Goal: Task Accomplishment & Management: Complete application form

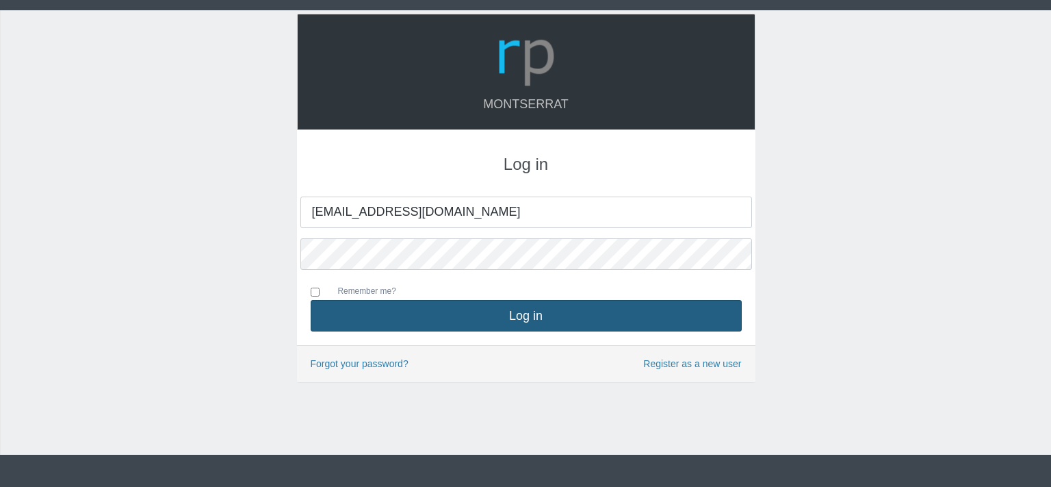
click at [519, 317] on button "Log in" at bounding box center [526, 315] width 431 height 31
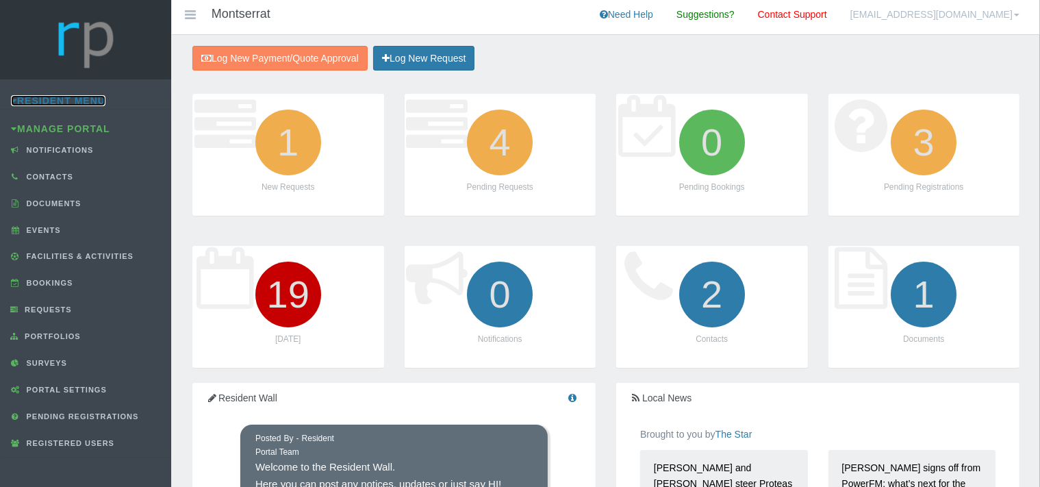
click at [67, 101] on link "Resident Menu" at bounding box center [58, 100] width 94 height 11
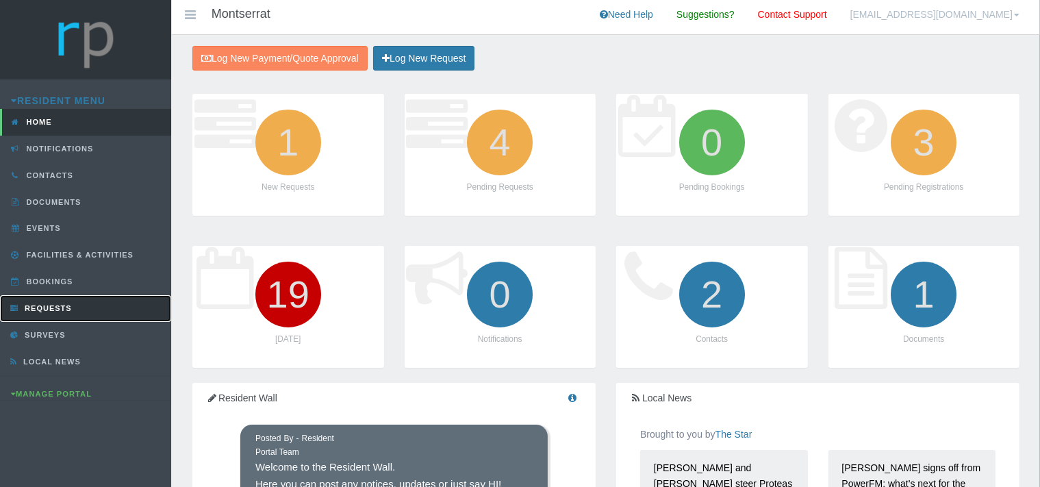
click at [53, 300] on link "Requests" at bounding box center [85, 308] width 171 height 27
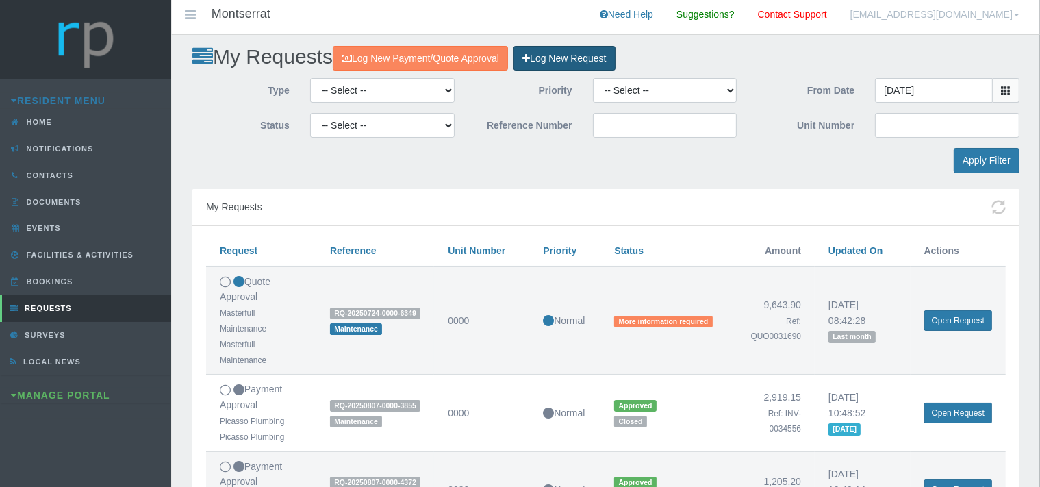
click at [588, 55] on link "Log New Request" at bounding box center [563, 58] width 101 height 25
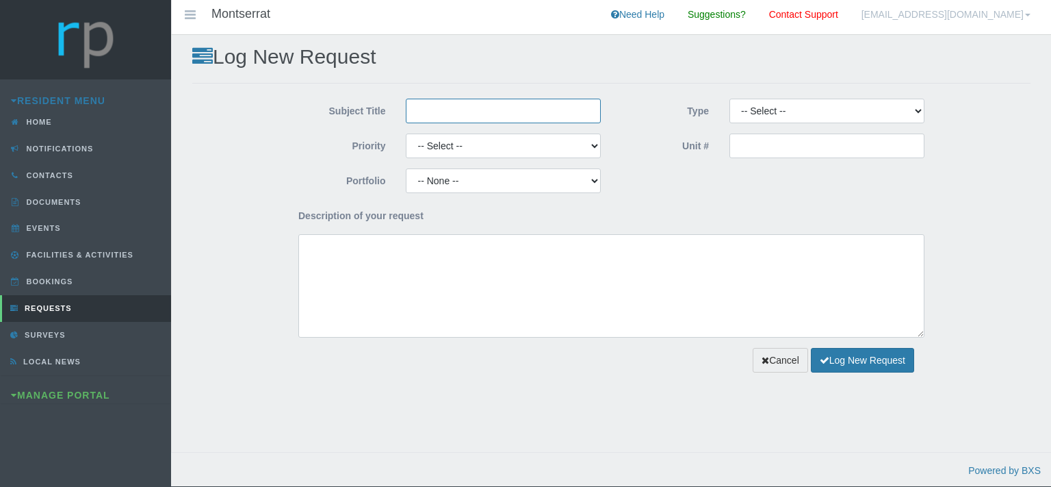
click at [428, 113] on input "Subject Title" at bounding box center [503, 111] width 195 height 25
type input "Paint Emporium"
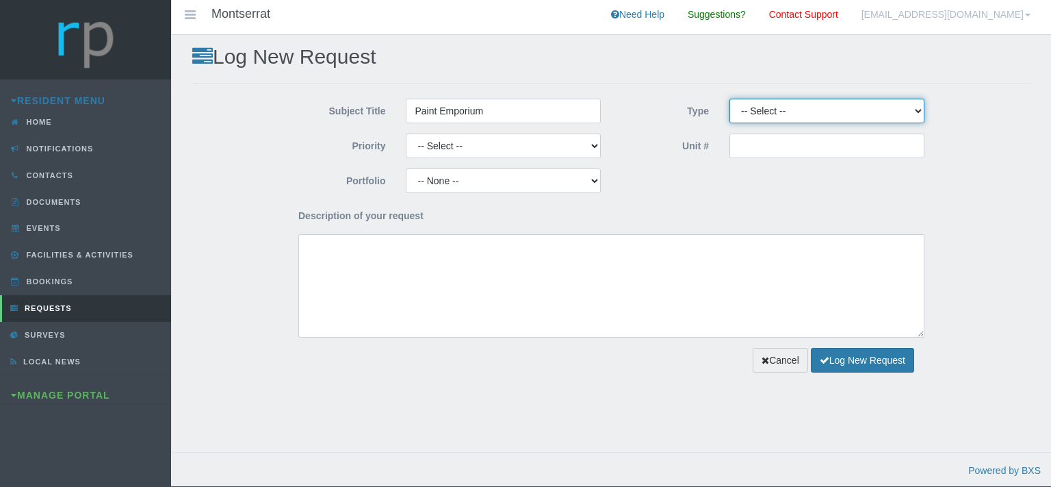
click at [730, 99] on select "-- Select -- Complaint Compliment Enquiry Request for maintenance Other (not li…" at bounding box center [827, 111] width 195 height 25
select select "QUOTE"
click option "Quote Approval" at bounding box center [0, 0] width 0 height 0
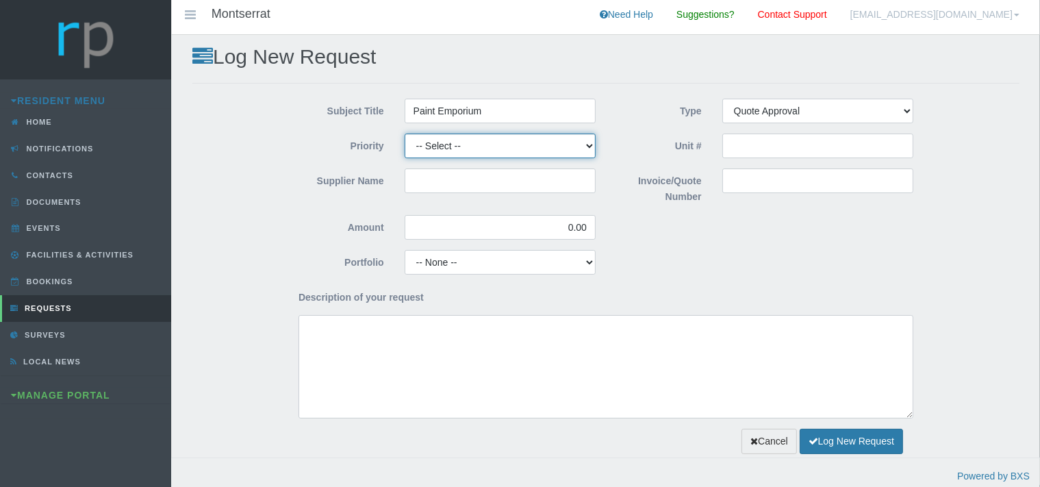
click at [404, 133] on select "-- Select -- High Low Normal" at bounding box center [499, 145] width 191 height 25
select select "MEDIUM"
click option "Normal" at bounding box center [0, 0] width 0 height 0
click at [431, 185] on input "Supplier Name" at bounding box center [499, 180] width 191 height 25
type input "Paint Emporium"
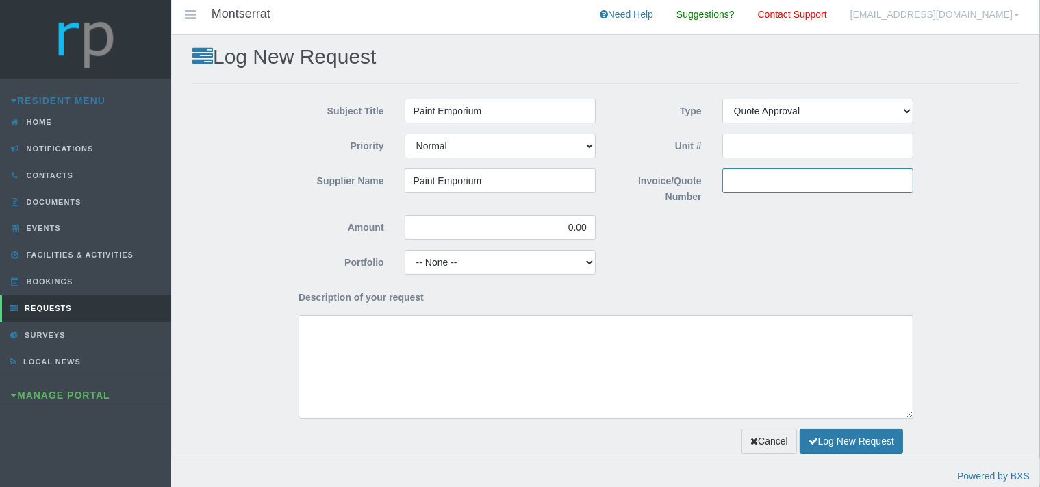
click at [736, 184] on input "Invoice/Quote Number" at bounding box center [817, 180] width 191 height 25
click at [730, 185] on input "Invoice/Quote Number" at bounding box center [817, 180] width 191 height 25
paste input "108215"
click at [729, 176] on input "108215" at bounding box center [817, 180] width 191 height 25
type input "QUO108215"
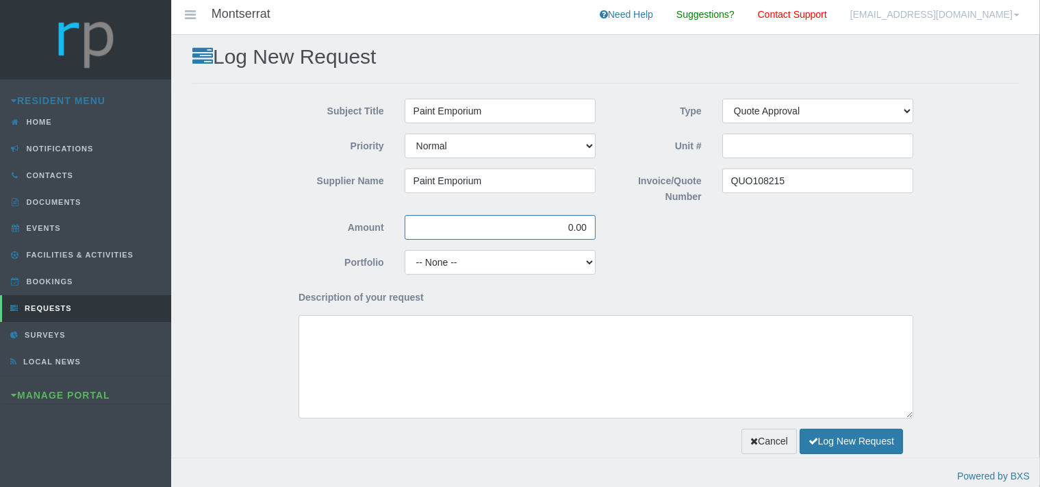
drag, startPoint x: 587, startPoint y: 224, endPoint x: 543, endPoint y: 230, distance: 44.1
click at [550, 229] on input "0.00" at bounding box center [499, 227] width 191 height 25
type input "623.76"
click at [404, 250] on select "-- None -- Aesthetics Chairperson Communication Compliance / Rules and Regulati…" at bounding box center [499, 262] width 191 height 25
select select "MAINT"
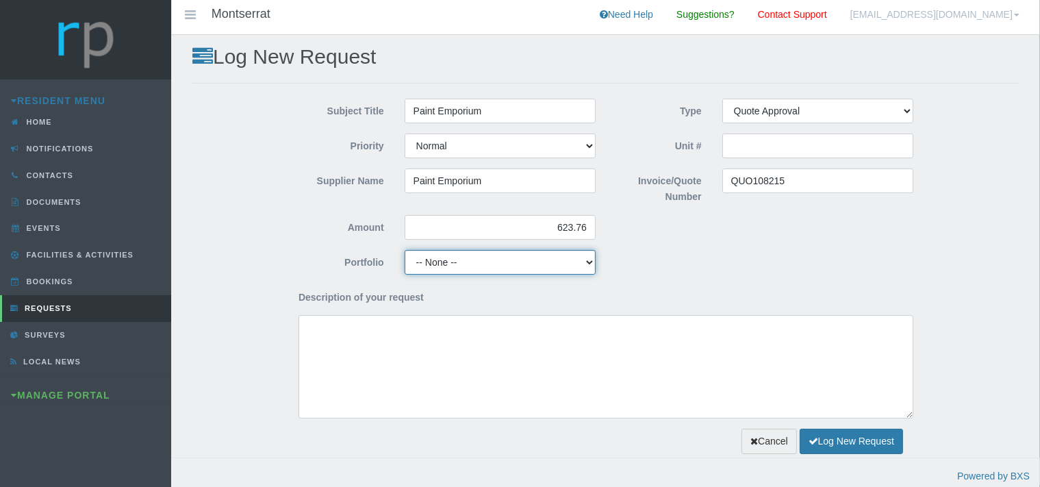
click option "Maintenance" at bounding box center [0, 0] width 0 height 0
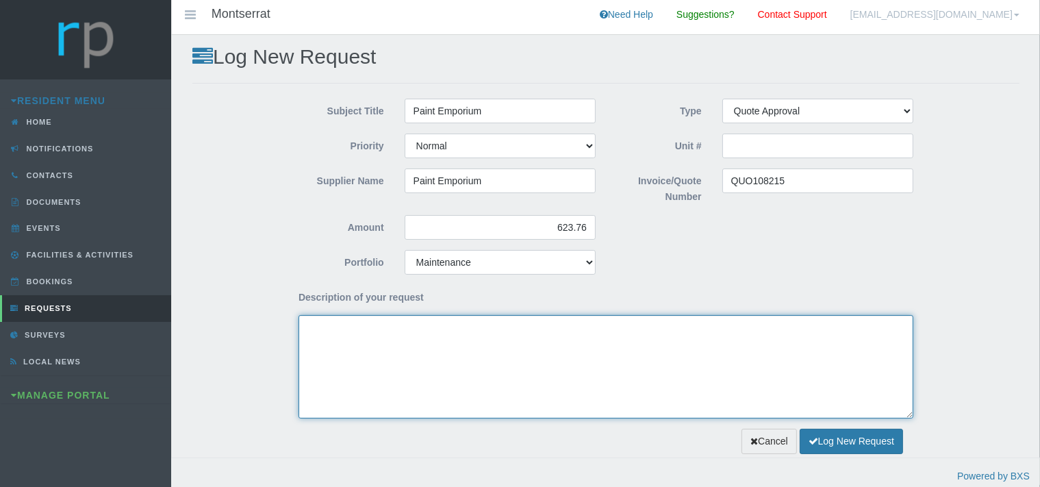
click at [346, 346] on textarea "Description of your request" at bounding box center [605, 366] width 615 height 103
type textarea "G"
paste textarea "Please find attached quotation for new door locks and handles for the below uni…"
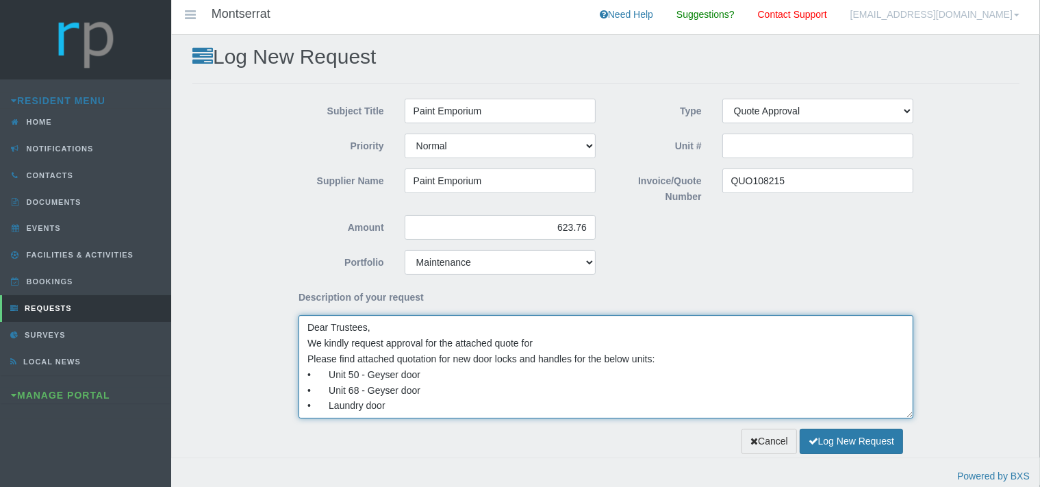
scroll to position [11, 0]
drag, startPoint x: 537, startPoint y: 331, endPoint x: 306, endPoint y: 327, distance: 231.4
click at [306, 327] on textarea "Dear Trustees, We kindly request approval for the attached quote for Please fin…" at bounding box center [605, 366] width 615 height 103
click at [398, 397] on textarea "Dear Trustees, Please find attached quotation for new door locks and handles fo…" at bounding box center [605, 366] width 615 height 103
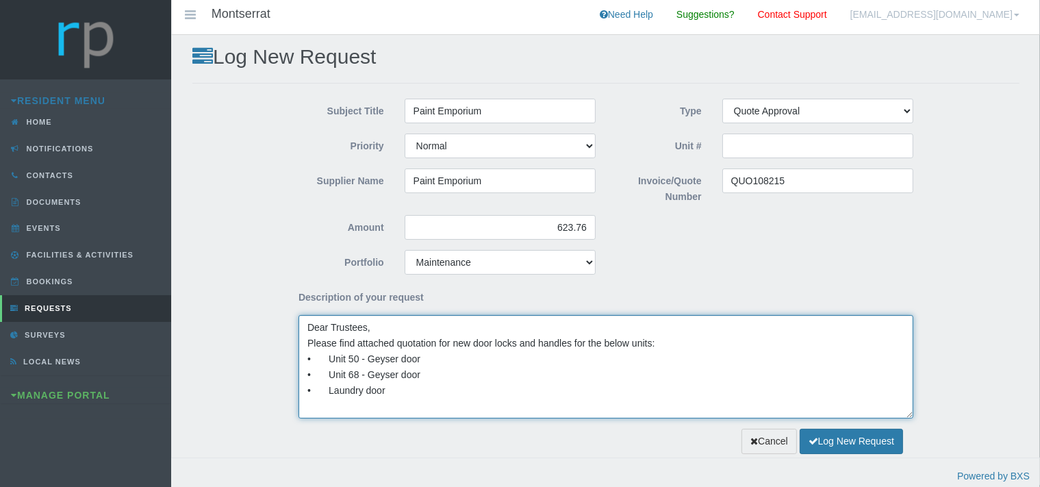
click at [313, 404] on textarea "Dear Trustees, Please find attached quotation for new door locks and handles fo…" at bounding box center [605, 366] width 615 height 103
paste textarea "We kindly request approval for the attached quote for"
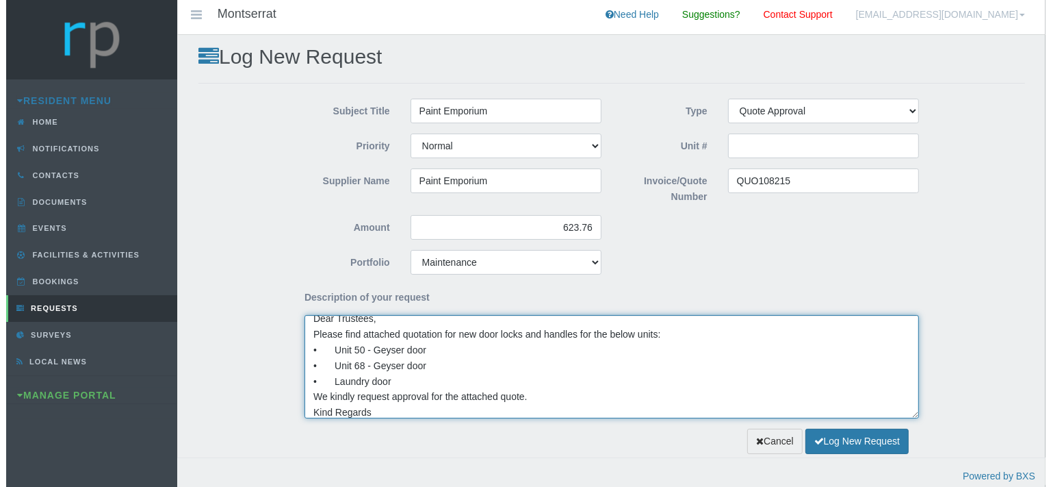
scroll to position [25, 0]
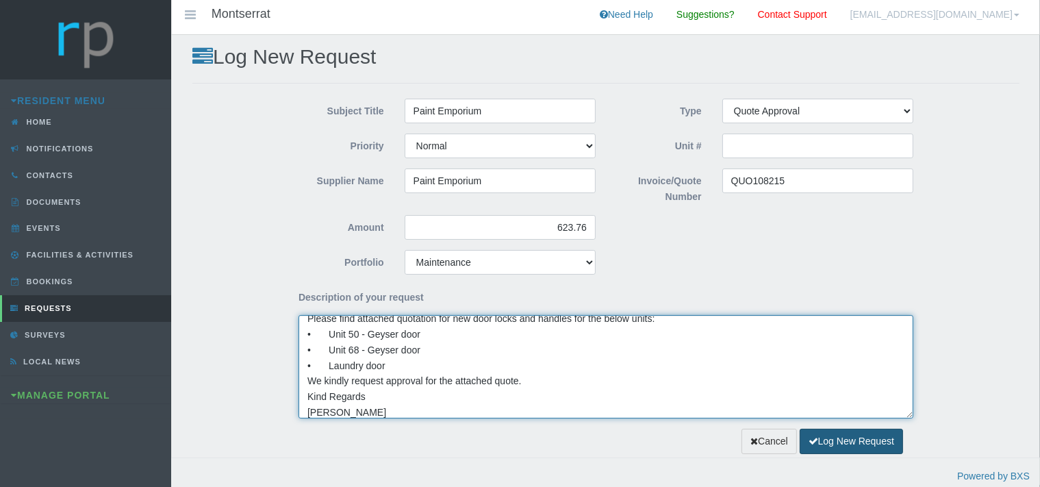
type textarea "Dear Trustees, Please find attached quotation for new door locks and handles fo…"
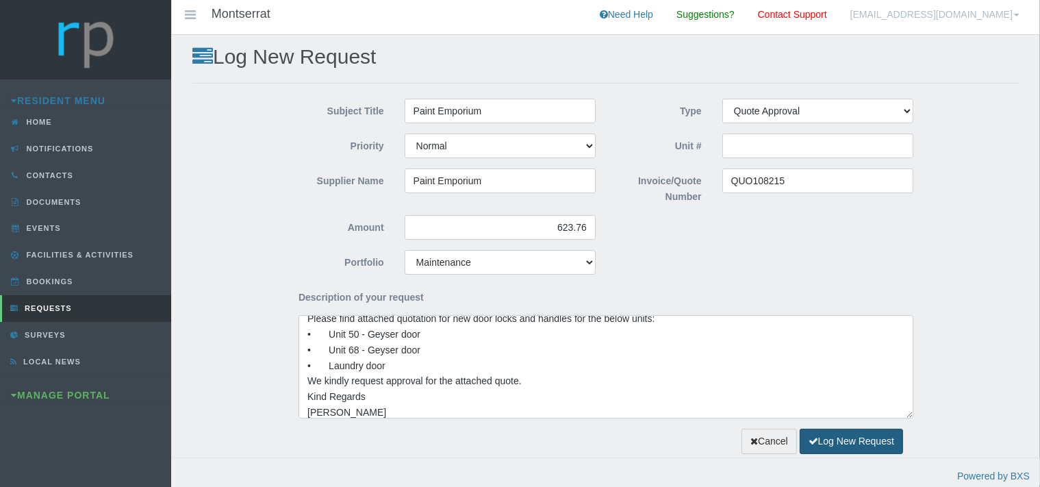
click at [871, 437] on button "Log New Request" at bounding box center [850, 440] width 103 height 25
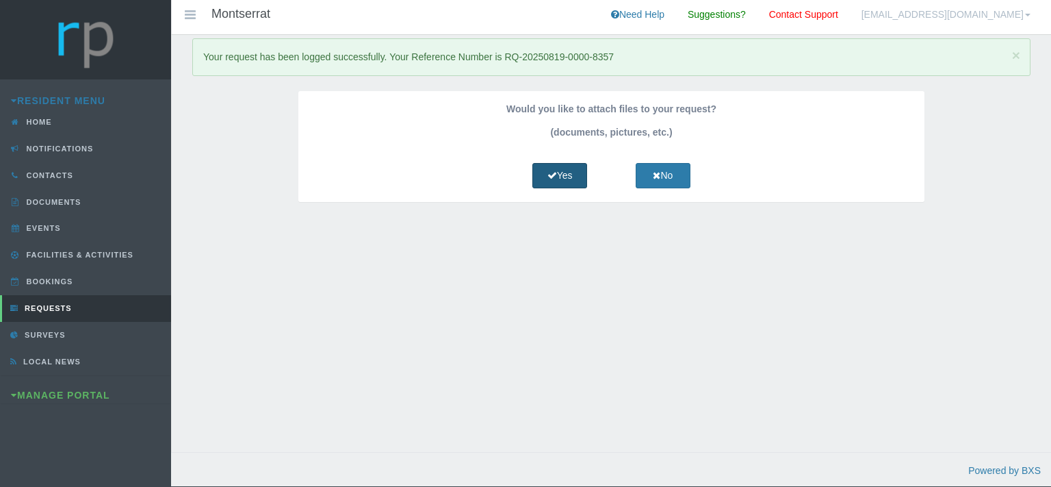
click at [566, 177] on link "Yes" at bounding box center [559, 175] width 55 height 25
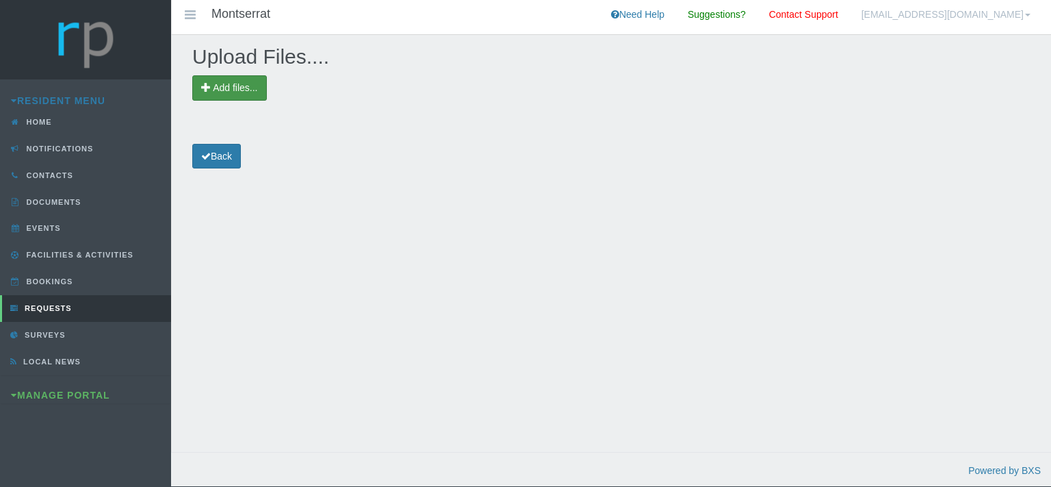
click at [246, 80] on span "Add files..." at bounding box center [229, 87] width 75 height 25
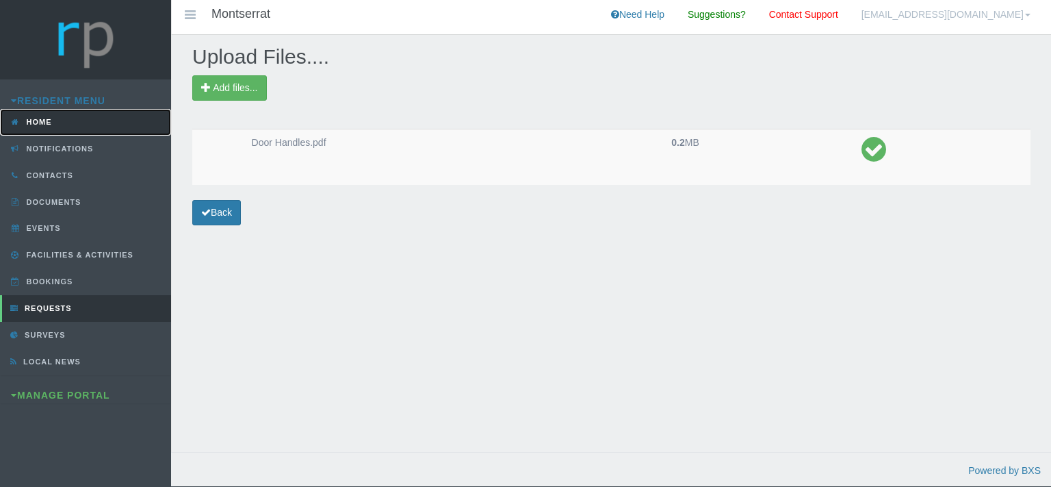
click at [48, 123] on span "Home" at bounding box center [37, 122] width 29 height 8
